Goal: Task Accomplishment & Management: Complete application form

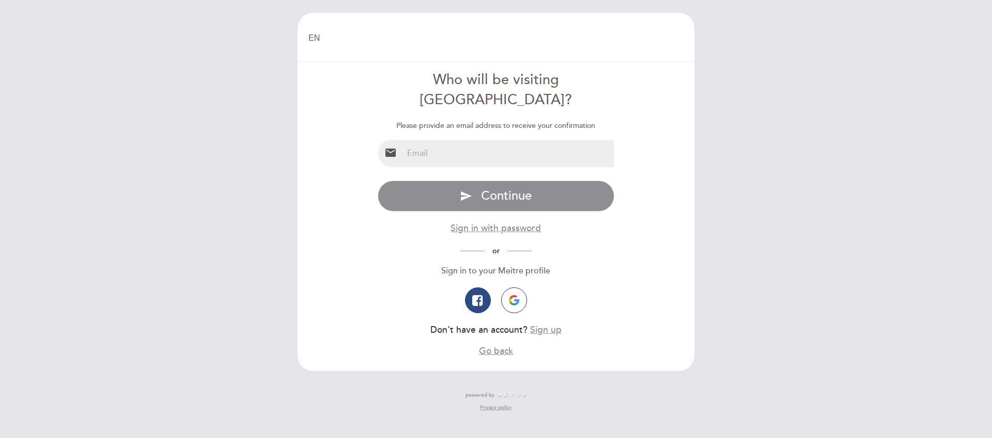
click at [518, 140] on input "email" at bounding box center [508, 153] width 211 height 27
type input "[EMAIL_ADDRESS][DOMAIN_NAME]"
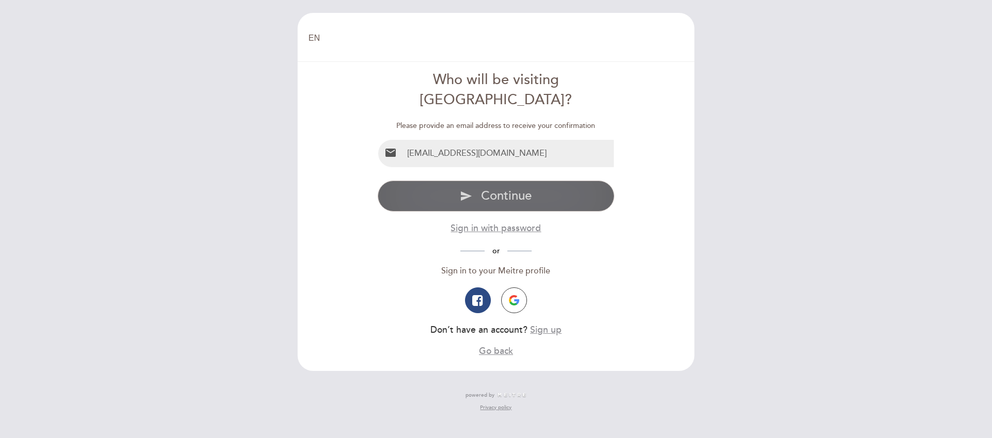
click at [481, 189] on span "Continue" at bounding box center [506, 196] width 51 height 15
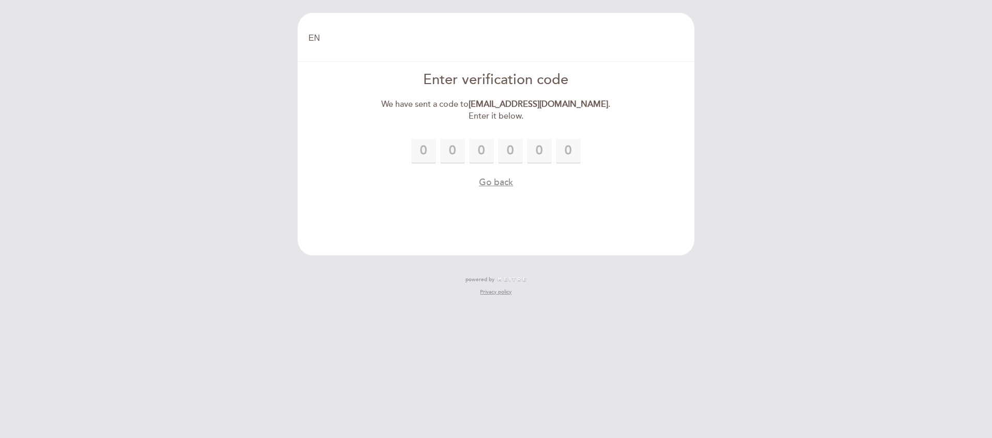
type input "5"
type input "3"
type input "8"
type input "1"
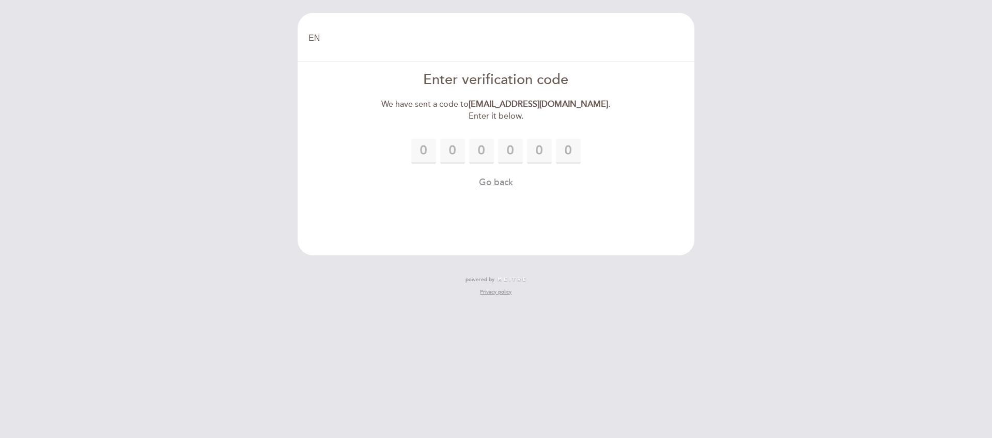
type input "4"
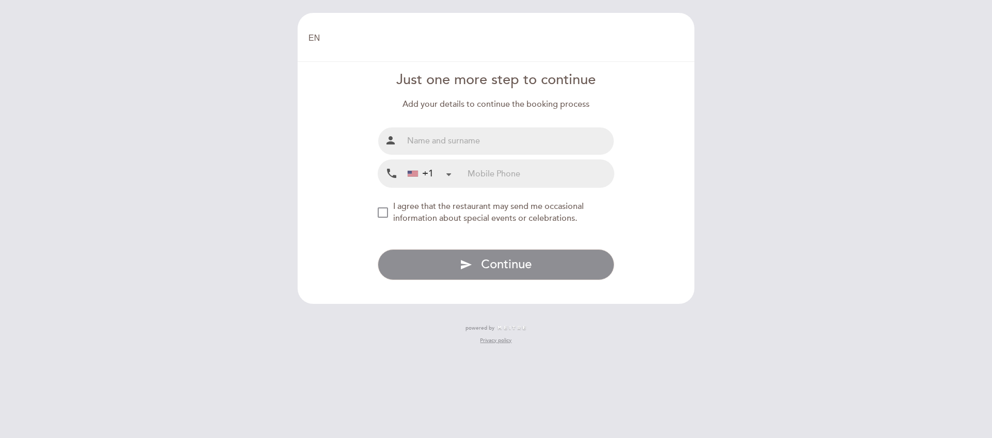
click at [523, 140] on input "text" at bounding box center [508, 141] width 211 height 27
type input "[PERSON_NAME]"
click at [503, 179] on input "tel" at bounding box center [540, 173] width 146 height 27
type input "3095335332"
click at [384, 214] on div "NEW_MODAL_AGREE_RESTAURANT_SEND_OCCASIONAL_INFO" at bounding box center [383, 213] width 10 height 10
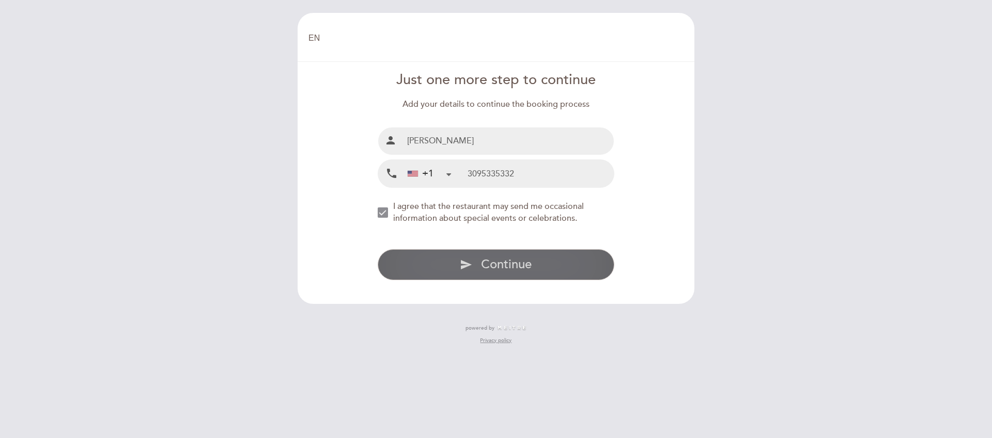
click at [492, 266] on span "Continue" at bounding box center [506, 264] width 51 height 15
